Goal: Obtain resource: Obtain resource

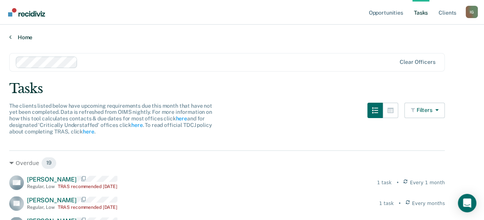
click at [28, 38] on link "Home" at bounding box center [242, 37] width 466 height 7
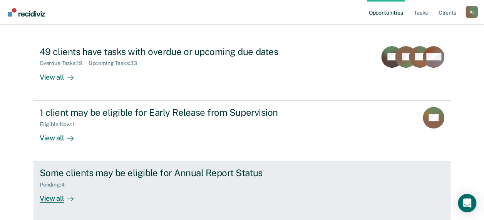
scroll to position [77, 0]
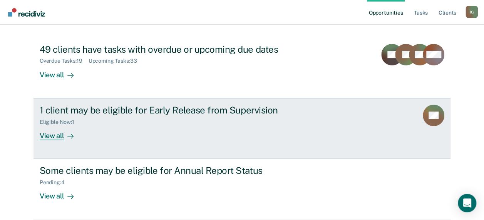
click at [54, 137] on div "View all" at bounding box center [61, 132] width 43 height 15
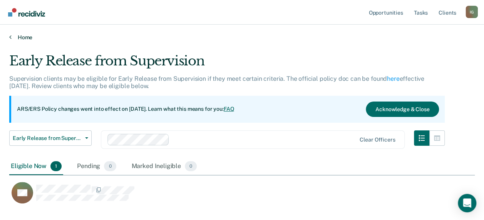
click at [26, 40] on link "Home" at bounding box center [242, 37] width 466 height 7
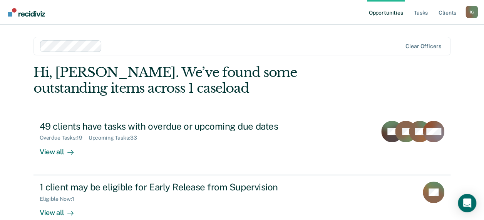
scroll to position [106, 0]
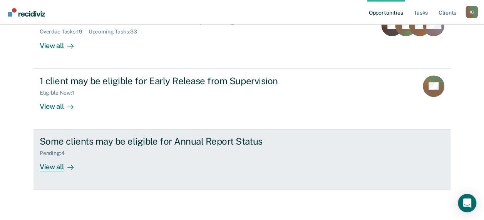
click at [64, 167] on div at bounding box center [68, 167] width 9 height 9
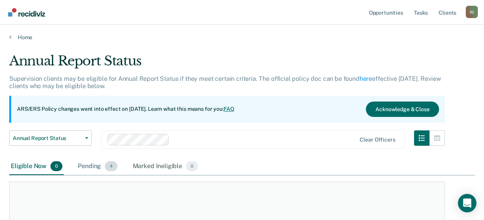
click at [98, 164] on div "Pending 4" at bounding box center [97, 166] width 42 height 17
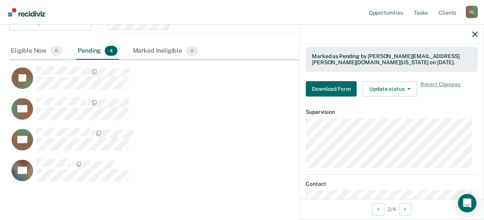
scroll to position [109, 0]
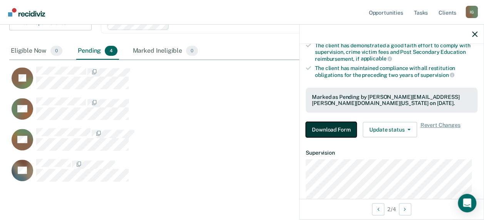
click at [340, 127] on button "Download Form" at bounding box center [331, 129] width 51 height 15
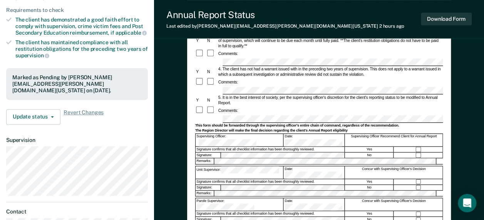
scroll to position [116, 0]
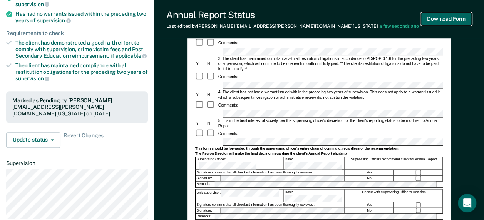
click at [453, 19] on button "Download Form" at bounding box center [446, 19] width 51 height 13
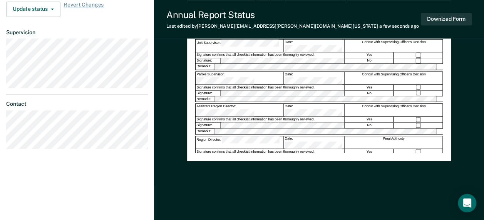
scroll to position [0, 0]
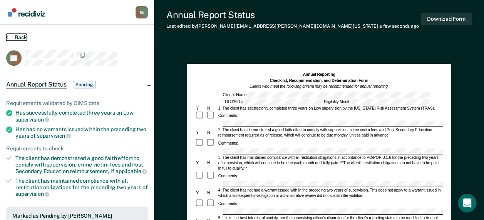
click at [23, 35] on button "Back" at bounding box center [16, 37] width 21 height 7
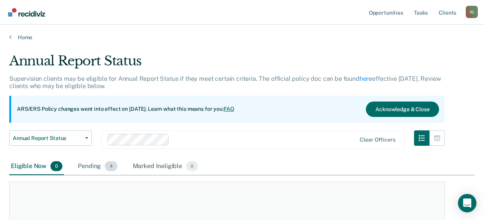
click at [91, 161] on div "Pending 4" at bounding box center [97, 166] width 42 height 17
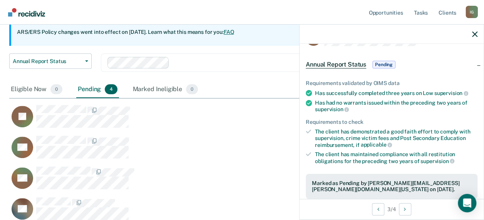
scroll to position [77, 0]
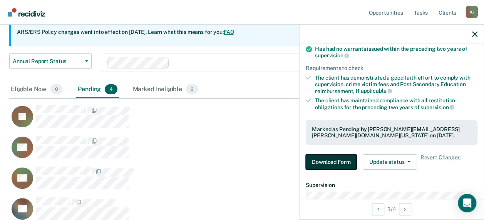
click at [323, 160] on button "Download Form" at bounding box center [331, 161] width 51 height 15
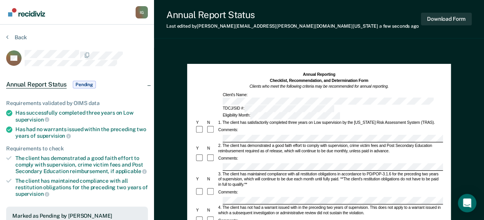
click at [17, 33] on section "Back DU Annual Report Status Pending Requirements validated by OIMS data Has su…" at bounding box center [77, 215] width 154 height 380
click at [20, 36] on button "Back" at bounding box center [16, 37] width 21 height 7
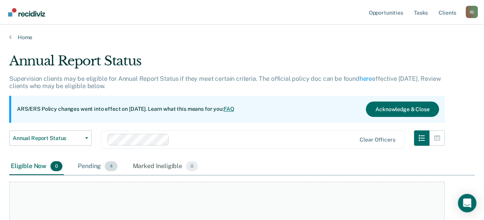
click at [93, 164] on div "Pending 4" at bounding box center [97, 166] width 42 height 17
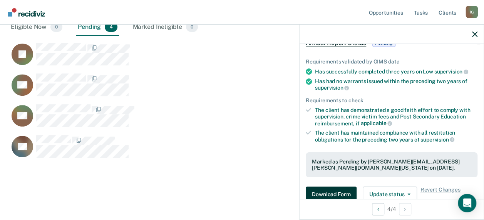
scroll to position [116, 0]
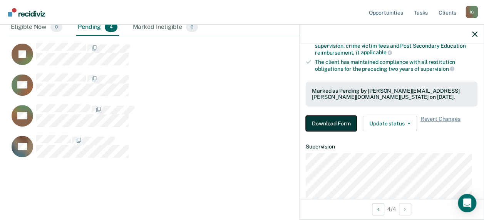
click at [336, 123] on button "Download Form" at bounding box center [331, 123] width 51 height 15
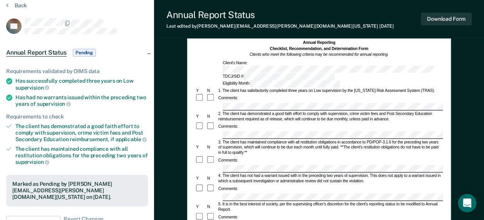
scroll to position [77, 0]
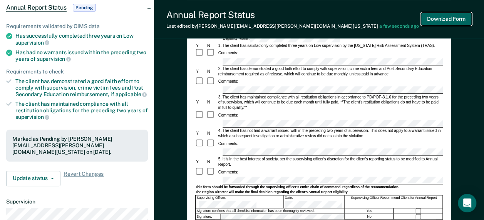
click at [449, 20] on button "Download Form" at bounding box center [446, 19] width 51 height 13
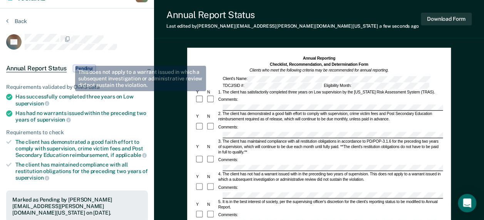
scroll to position [0, 0]
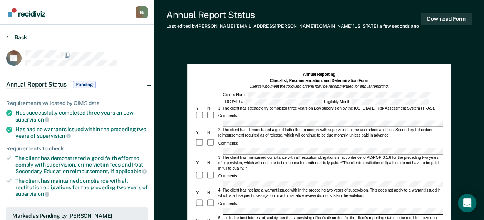
click at [15, 33] on section "Back AL Annual Report Status Pending Requirements validated by OIMS data Has su…" at bounding box center [77, 215] width 154 height 380
click at [17, 35] on button "Back" at bounding box center [16, 37] width 21 height 7
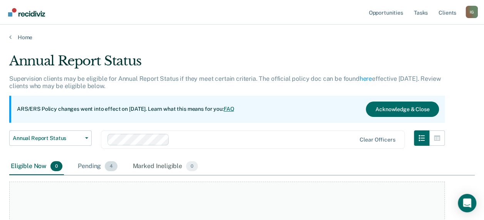
click at [105, 167] on span "4" at bounding box center [111, 166] width 12 height 10
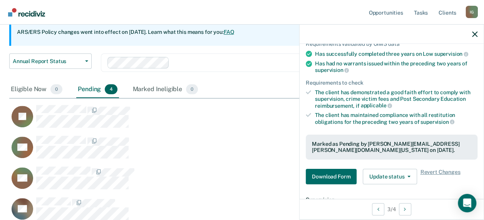
scroll to position [116, 0]
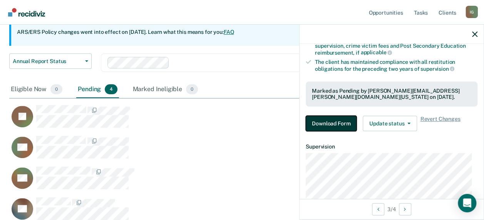
click at [340, 122] on button "Download Form" at bounding box center [331, 123] width 51 height 15
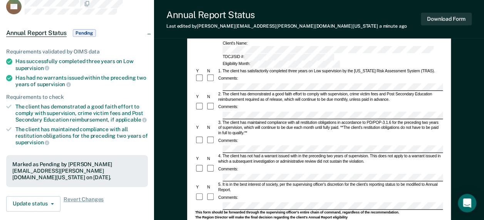
scroll to position [77, 0]
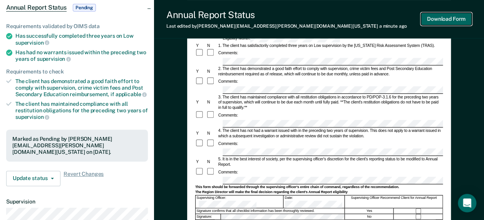
click at [434, 17] on button "Download Form" at bounding box center [446, 19] width 51 height 13
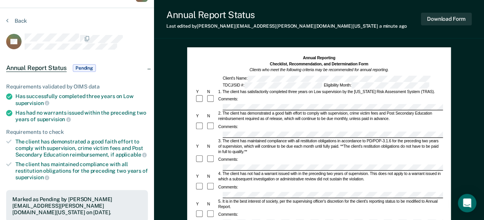
scroll to position [0, 0]
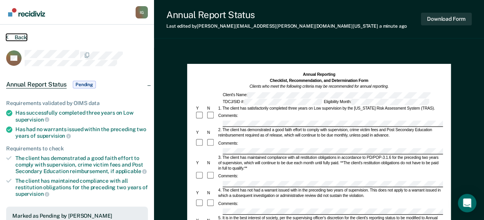
click at [19, 39] on button "Back" at bounding box center [16, 37] width 21 height 7
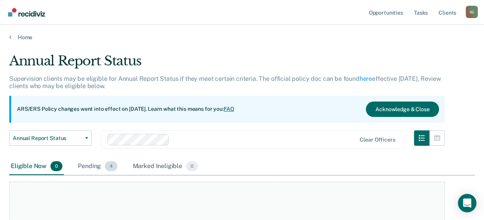
click at [92, 167] on div "Pending 4" at bounding box center [97, 166] width 42 height 17
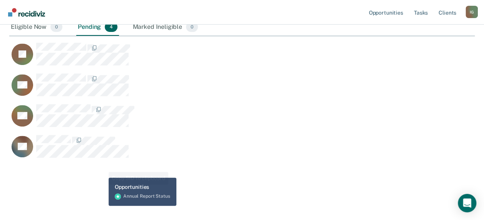
scroll to position [139, 0]
